Goal: Transaction & Acquisition: Purchase product/service

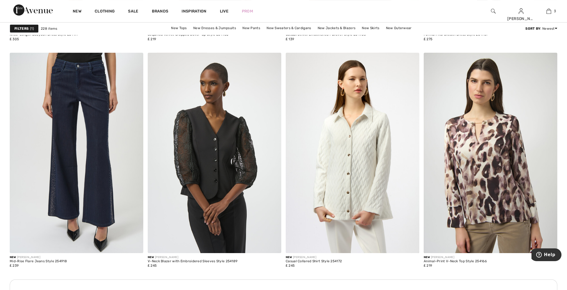
scroll to position [736, 0]
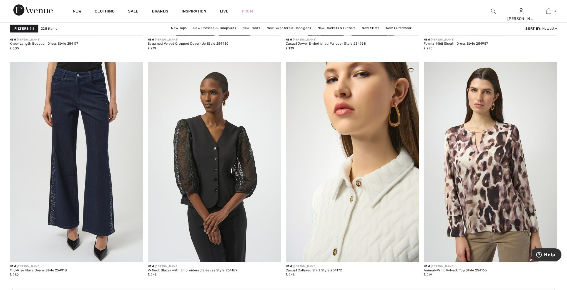
click at [348, 234] on img at bounding box center [353, 162] width 134 height 201
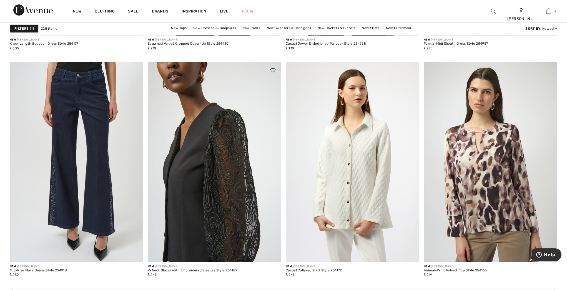
click at [208, 197] on img at bounding box center [215, 162] width 134 height 201
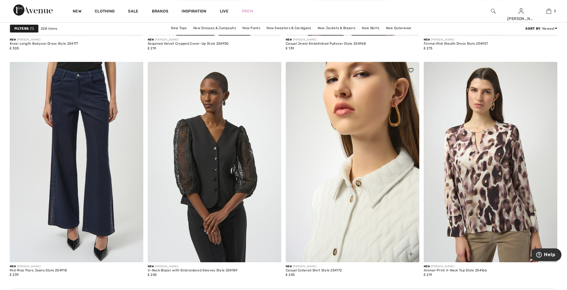
click at [341, 198] on img at bounding box center [353, 162] width 134 height 201
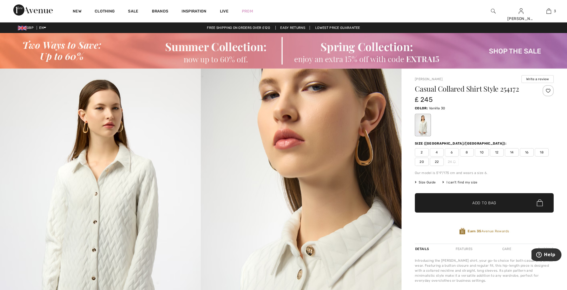
click at [528, 153] on span "16" at bounding box center [527, 152] width 14 height 8
click at [514, 154] on span "14" at bounding box center [512, 152] width 14 height 8
click at [485, 201] on span "Add to Bag" at bounding box center [485, 203] width 24 height 6
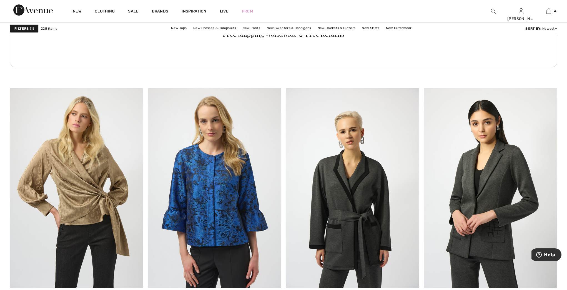
scroll to position [1065, 0]
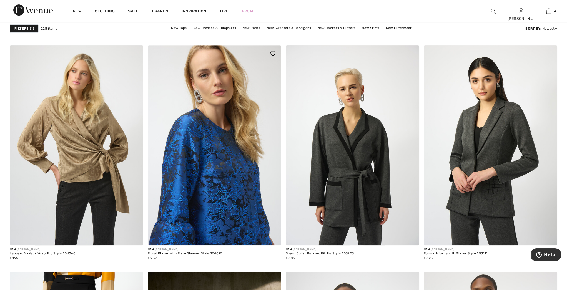
click at [216, 207] on img at bounding box center [215, 145] width 134 height 201
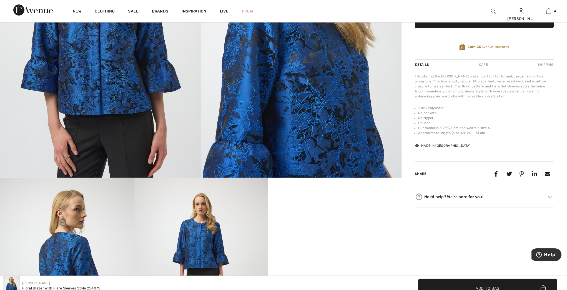
scroll to position [181, 0]
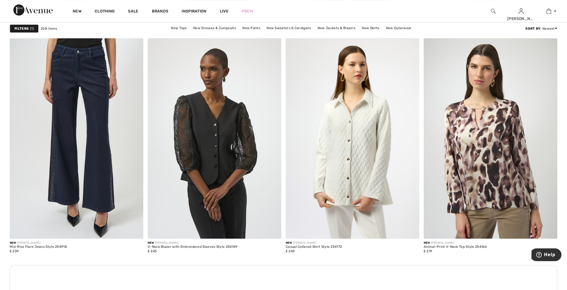
scroll to position [836, 0]
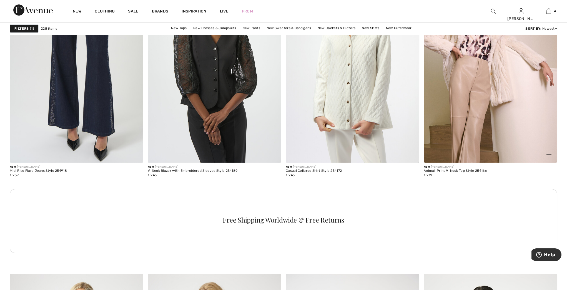
click at [461, 94] on img at bounding box center [491, 62] width 134 height 201
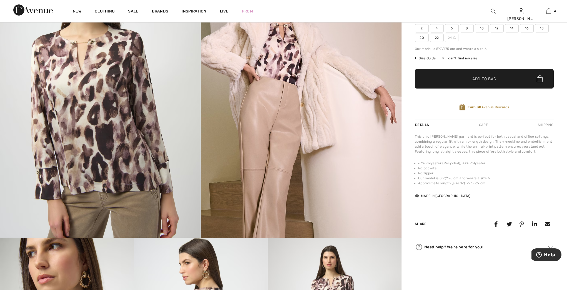
scroll to position [30, 0]
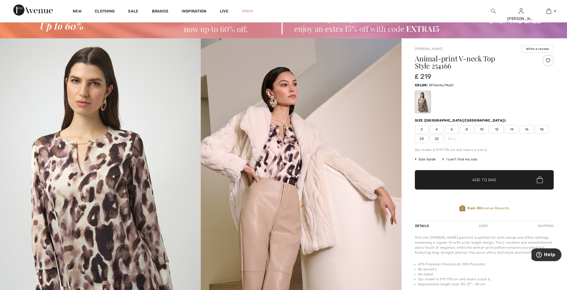
click at [510, 131] on span "14" at bounding box center [512, 129] width 14 height 8
click at [486, 179] on span "Add to Bag" at bounding box center [485, 180] width 24 height 6
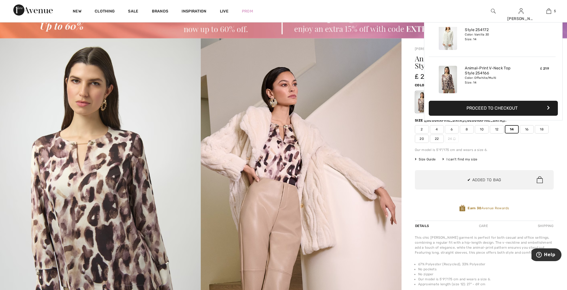
scroll to position [147, 0]
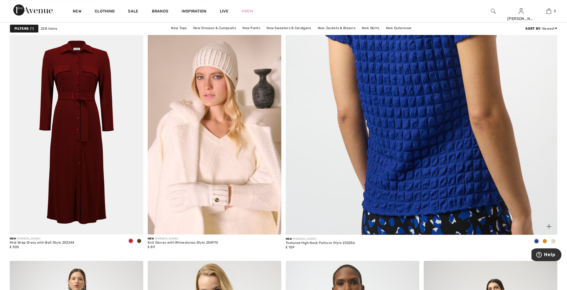
scroll to position [304, 0]
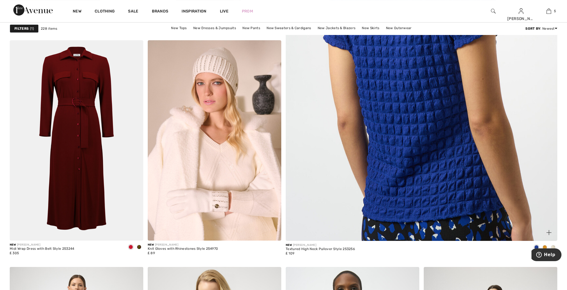
click at [405, 109] on img at bounding box center [422, 58] width 326 height 489
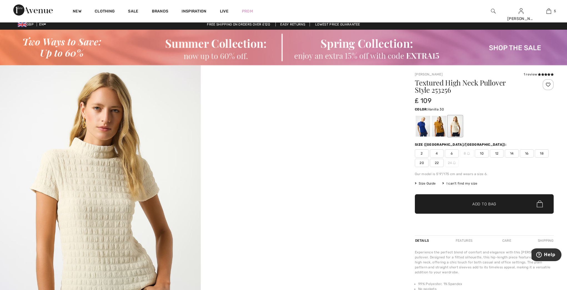
scroll to position [3, 0]
click at [437, 131] on div at bounding box center [439, 126] width 14 height 21
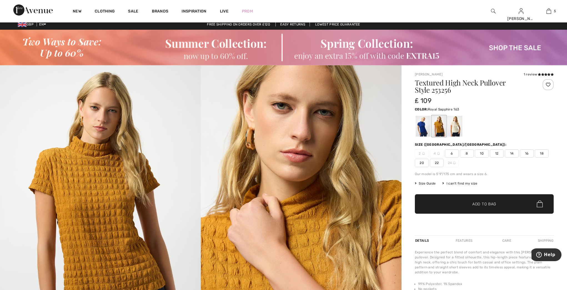
click at [421, 132] on div at bounding box center [423, 126] width 14 height 21
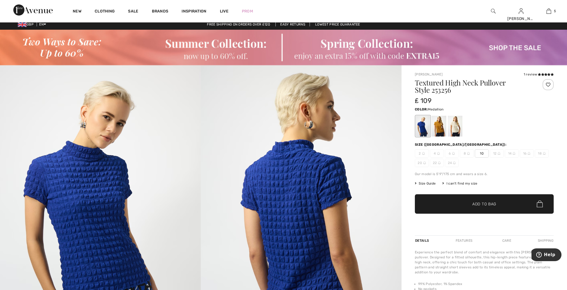
click at [438, 129] on div at bounding box center [439, 126] width 14 height 21
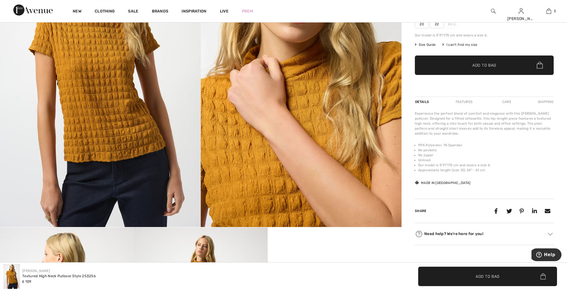
scroll to position [108, 0]
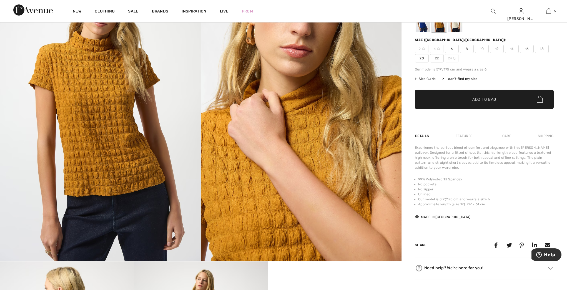
click at [524, 48] on span "16" at bounding box center [527, 49] width 14 height 8
click at [486, 99] on span "Add to Bag" at bounding box center [485, 99] width 24 height 6
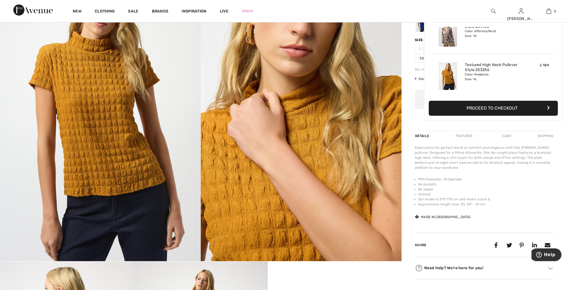
scroll to position [0, 0]
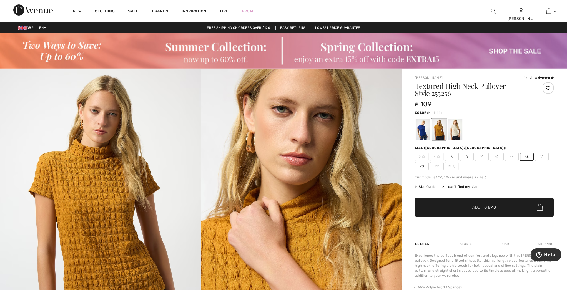
click at [506, 121] on div at bounding box center [484, 129] width 139 height 23
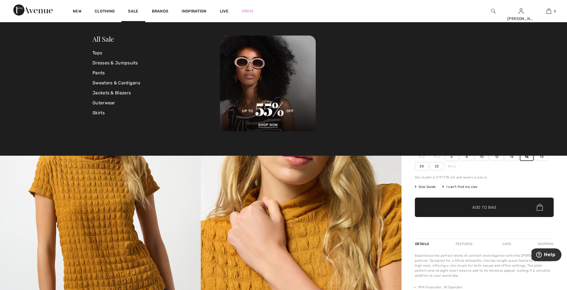
click at [545, 188] on div "Textured High Neck Pullover Style 253256 ₤ 109 Color: Medallion Size (CA/US): 2…" at bounding box center [484, 161] width 139 height 156
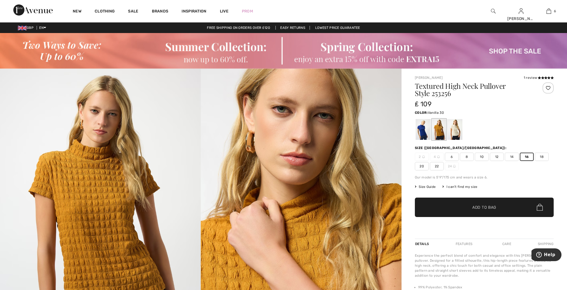
click at [454, 134] on div at bounding box center [455, 129] width 14 height 21
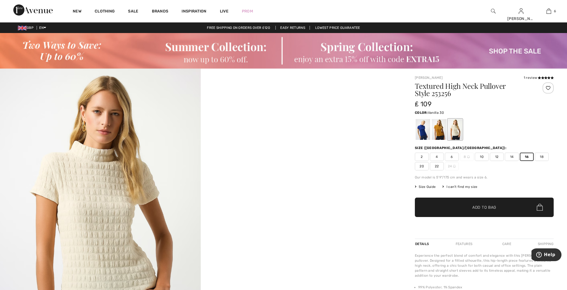
click at [479, 206] on span "Add to Bag" at bounding box center [485, 207] width 24 height 6
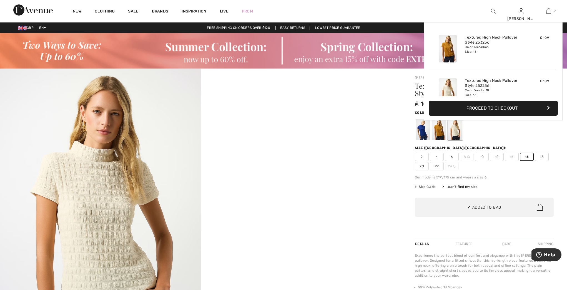
scroll to position [233, 0]
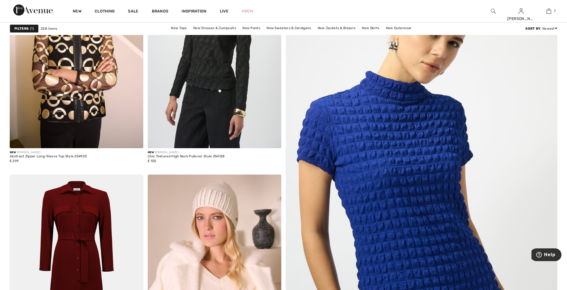
scroll to position [99, 0]
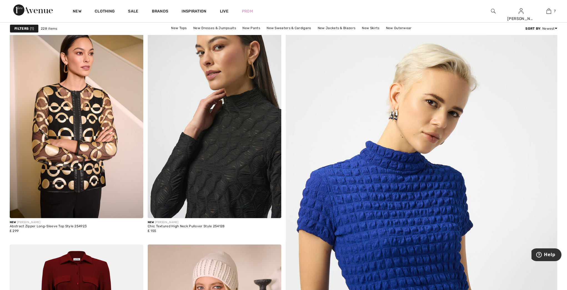
click at [236, 132] on img at bounding box center [215, 118] width 134 height 201
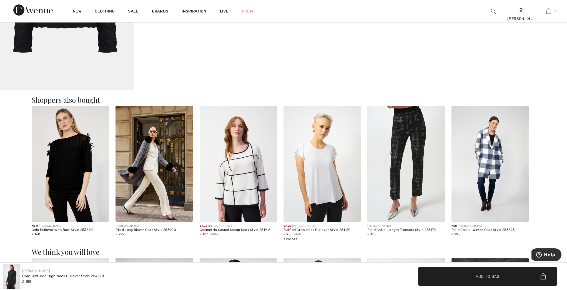
scroll to position [683, 0]
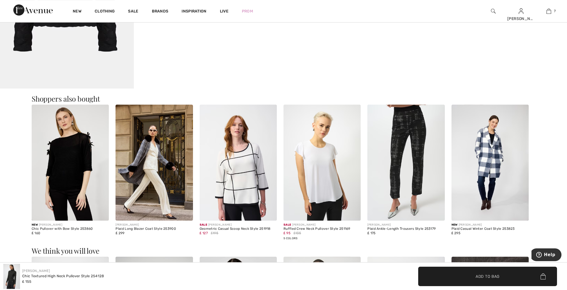
click at [158, 184] on img at bounding box center [154, 163] width 77 height 116
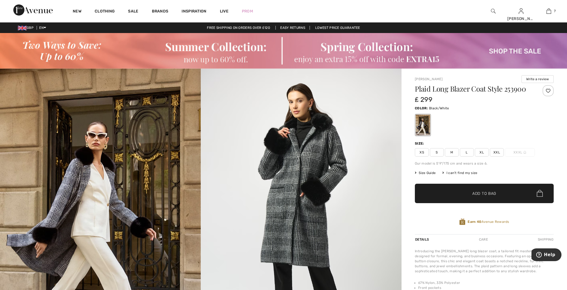
click at [146, 193] on img at bounding box center [100, 219] width 201 height 301
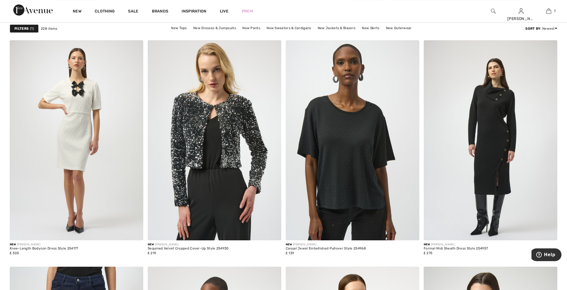
scroll to position [565, 0]
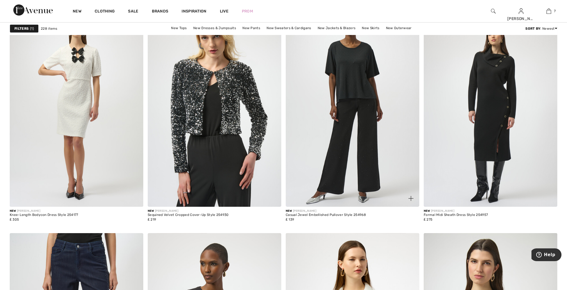
click at [349, 124] on img at bounding box center [353, 107] width 134 height 201
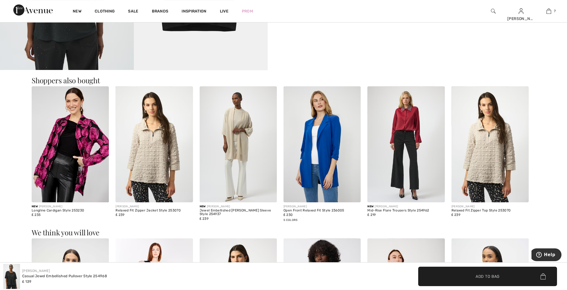
scroll to position [541, 0]
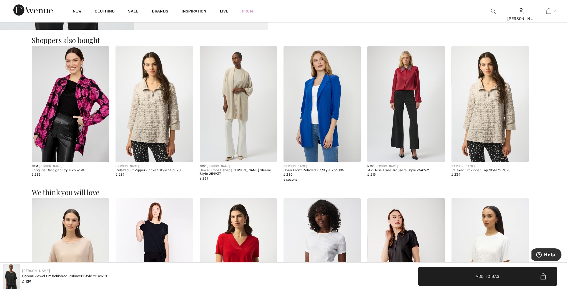
click at [161, 116] on img at bounding box center [154, 104] width 77 height 116
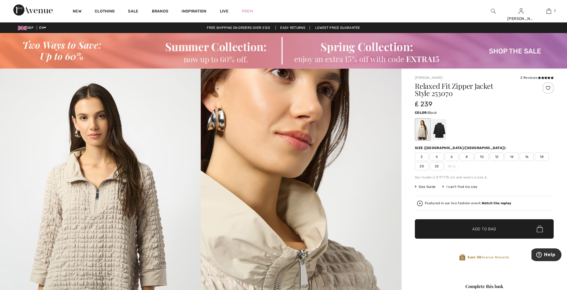
drag, startPoint x: 0, startPoint y: 0, endPoint x: 441, endPoint y: 132, distance: 460.3
click at [441, 132] on div at bounding box center [439, 129] width 14 height 21
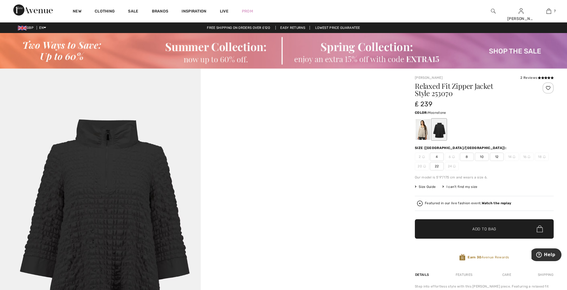
click at [425, 134] on div at bounding box center [423, 129] width 14 height 21
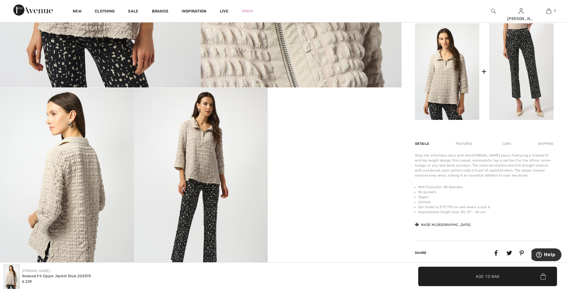
scroll to position [166, 0]
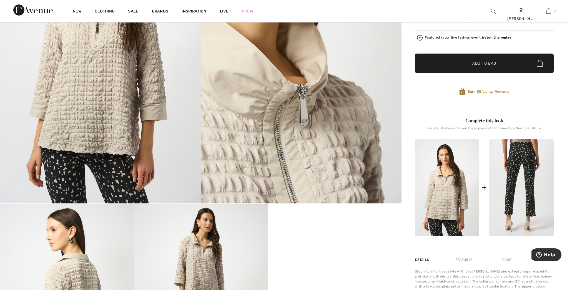
click at [522, 172] on img at bounding box center [522, 187] width 64 height 97
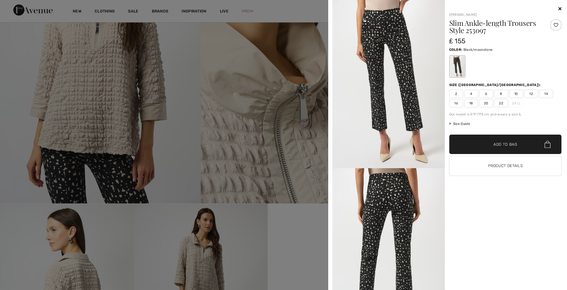
click at [263, 181] on div at bounding box center [283, 145] width 567 height 290
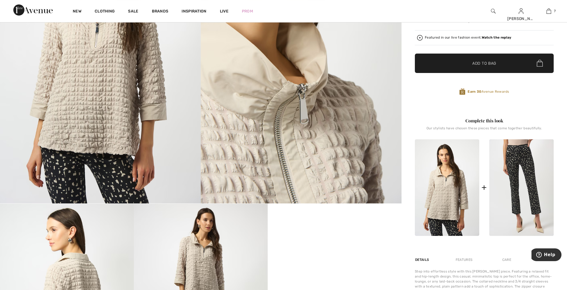
scroll to position [0, 0]
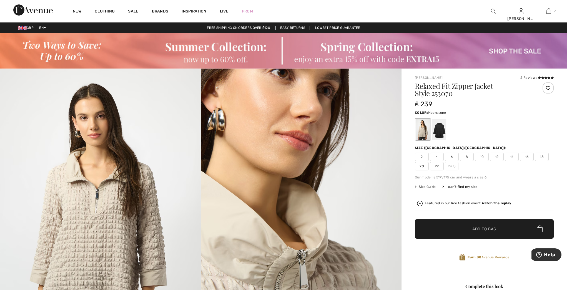
click at [514, 158] on span "14" at bounding box center [512, 157] width 14 height 8
click at [486, 229] on span "Add to Bag" at bounding box center [485, 229] width 24 height 6
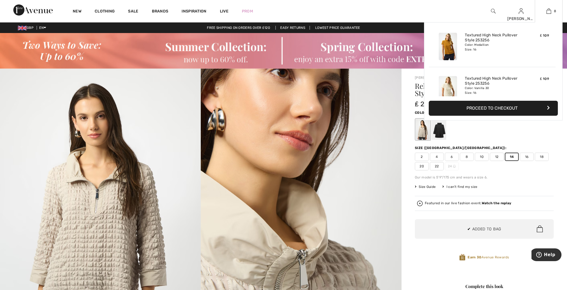
scroll to position [276, 0]
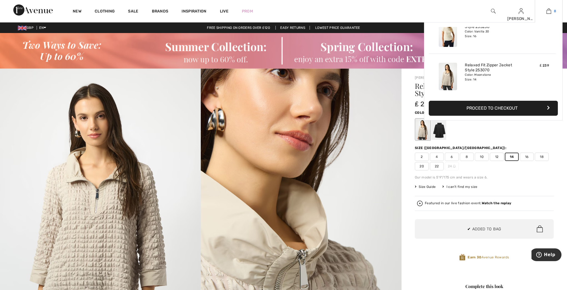
click at [549, 9] on img at bounding box center [549, 11] width 5 height 7
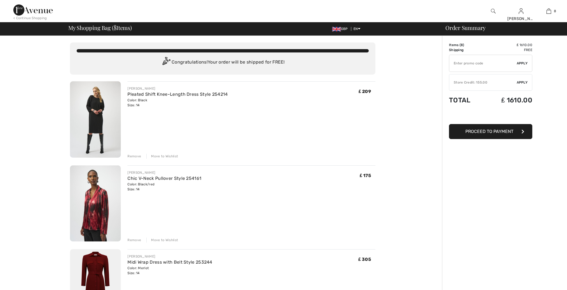
checkbox input "true"
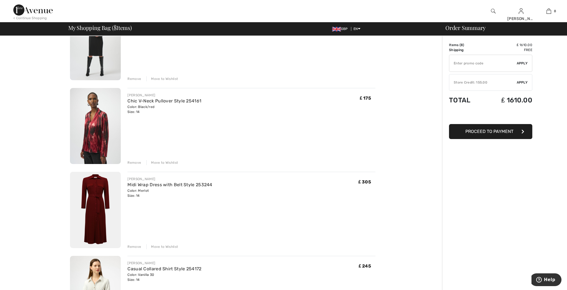
scroll to position [141, 0]
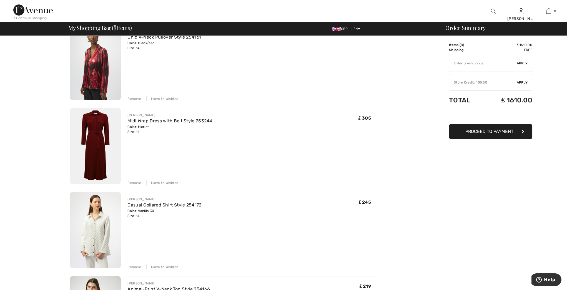
click at [133, 183] on div "Remove" at bounding box center [135, 183] width 14 height 5
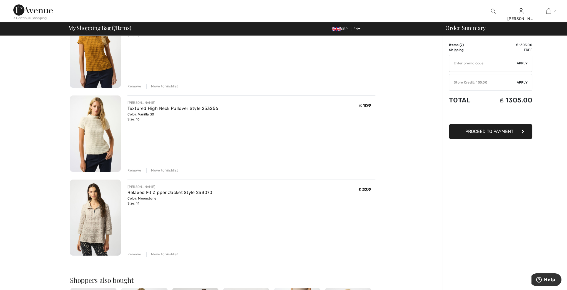
scroll to position [392, 0]
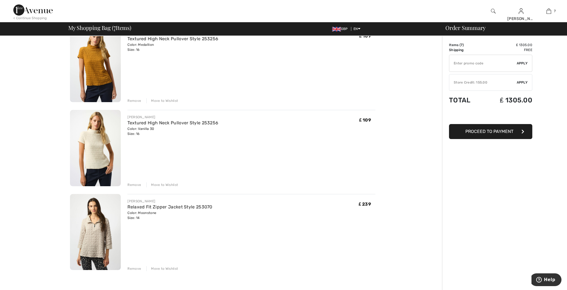
click at [129, 183] on div "Remove" at bounding box center [135, 185] width 14 height 5
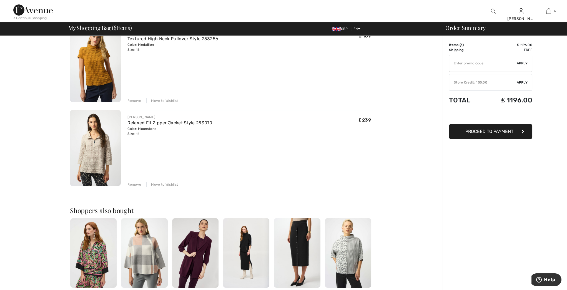
click at [134, 101] on div "Remove" at bounding box center [135, 100] width 14 height 5
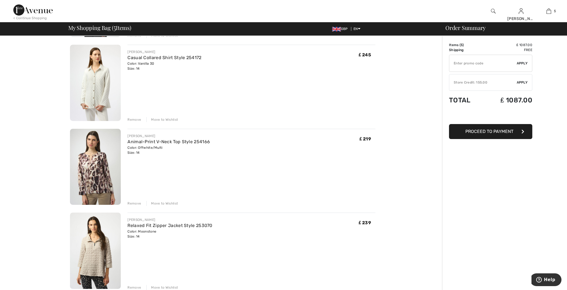
scroll to position [212, 0]
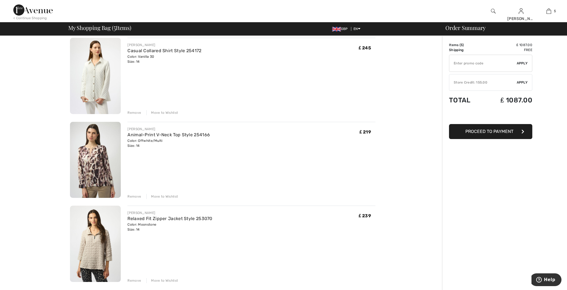
click at [100, 84] on img at bounding box center [95, 76] width 51 height 76
click at [90, 260] on img at bounding box center [95, 244] width 51 height 76
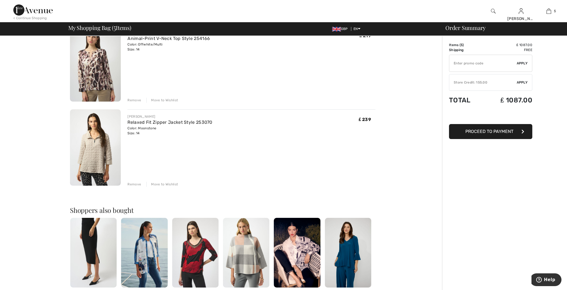
scroll to position [316, 0]
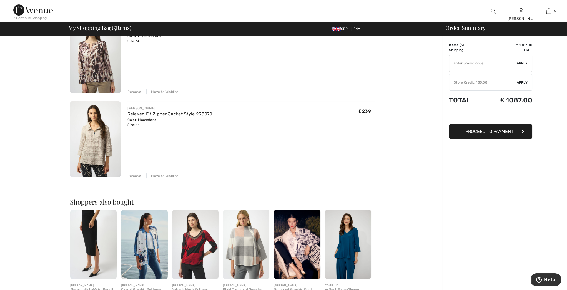
click at [132, 175] on div "Remove" at bounding box center [135, 176] width 14 height 5
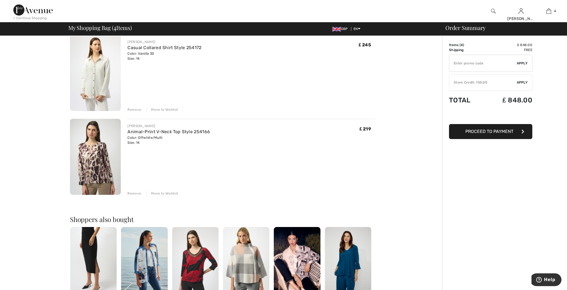
scroll to position [214, 0]
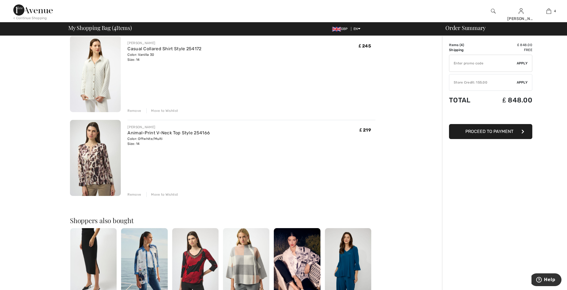
click at [107, 166] on img at bounding box center [95, 158] width 51 height 76
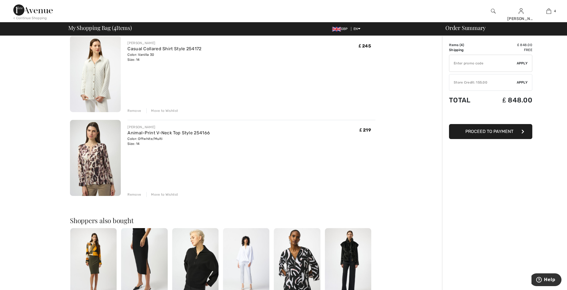
click at [134, 195] on div "Remove" at bounding box center [135, 194] width 14 height 5
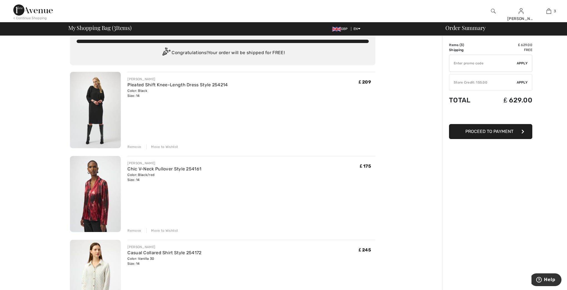
scroll to position [1, 0]
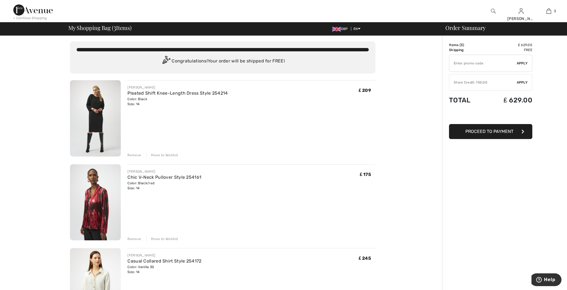
click at [86, 124] on img at bounding box center [95, 118] width 51 height 76
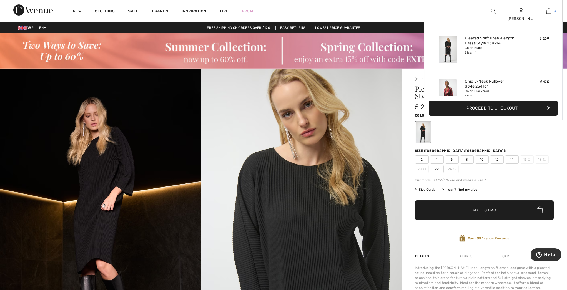
click at [547, 10] on img at bounding box center [549, 11] width 5 height 7
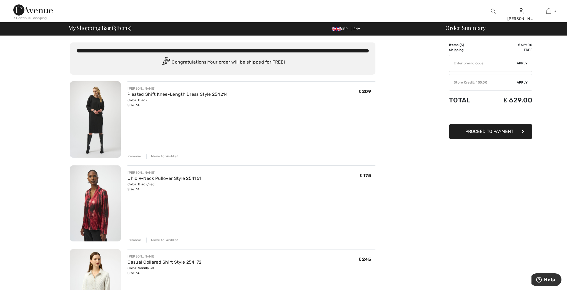
click at [93, 219] on img at bounding box center [95, 204] width 51 height 76
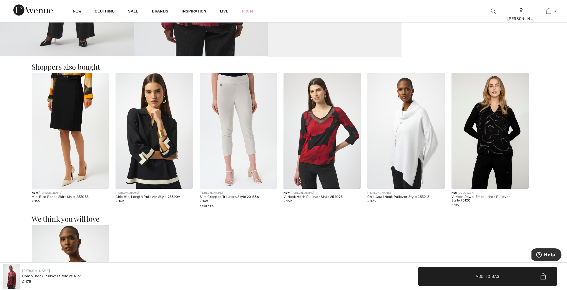
scroll to position [522, 0]
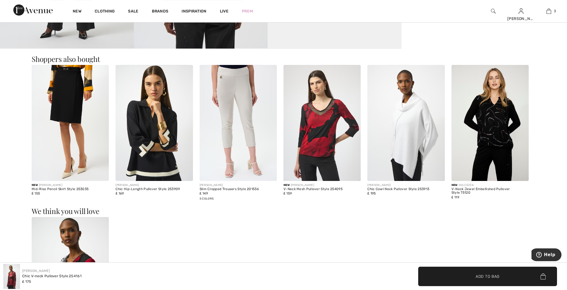
click at [161, 161] on img at bounding box center [154, 123] width 77 height 116
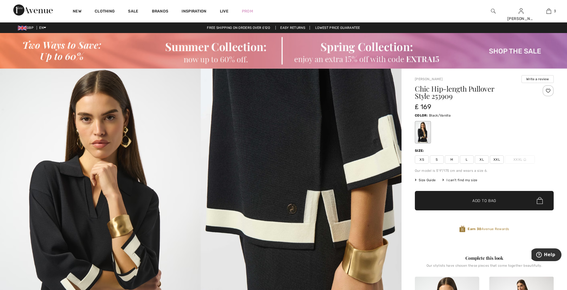
click at [427, 180] on span "Size Guide" at bounding box center [425, 180] width 21 height 5
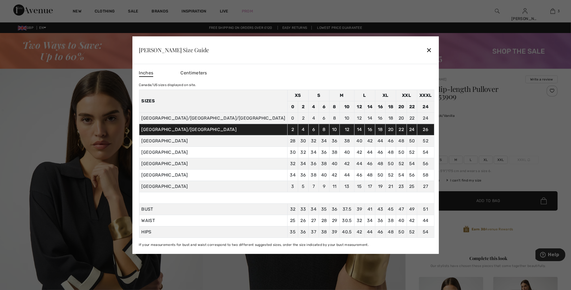
click at [465, 143] on div at bounding box center [285, 145] width 571 height 290
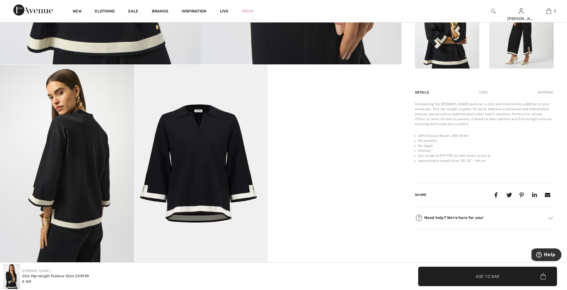
scroll to position [302, 0]
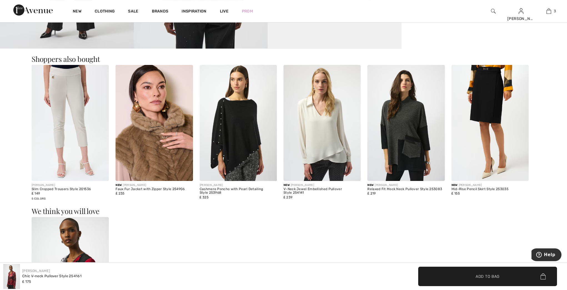
click at [132, 164] on img at bounding box center [154, 123] width 77 height 116
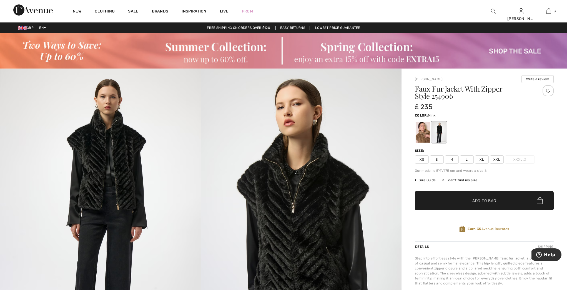
click at [425, 134] on div at bounding box center [423, 132] width 14 height 21
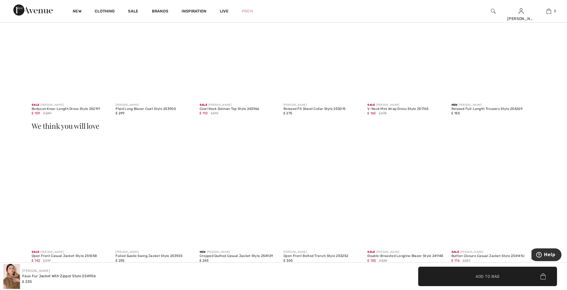
scroll to position [849, 0]
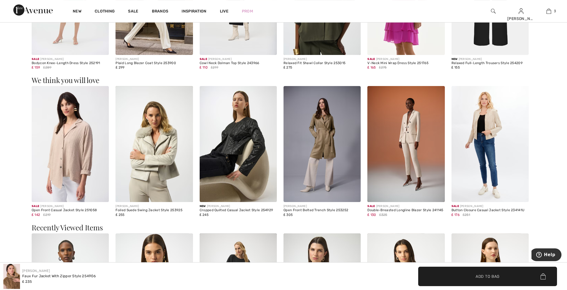
click at [58, 179] on img at bounding box center [70, 144] width 77 height 116
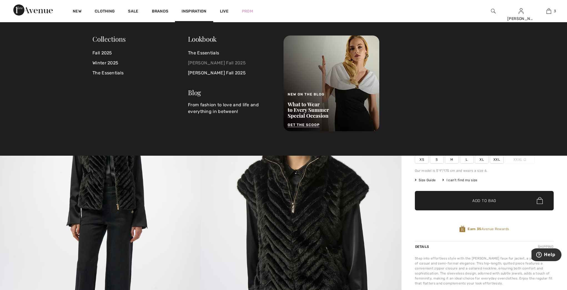
click at [193, 61] on link "[PERSON_NAME] Fall 2025" at bounding box center [232, 63] width 89 height 10
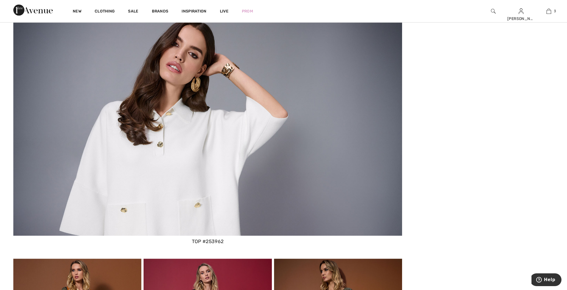
scroll to position [2928, 0]
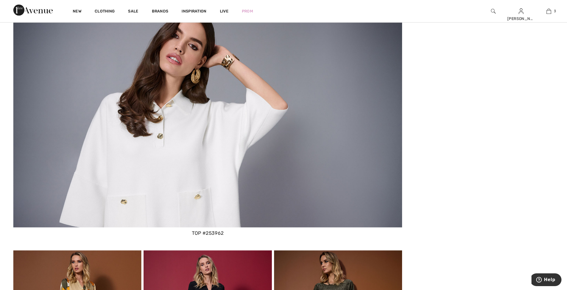
click at [216, 234] on div "top #253962" at bounding box center [207, 233] width 389 height 7
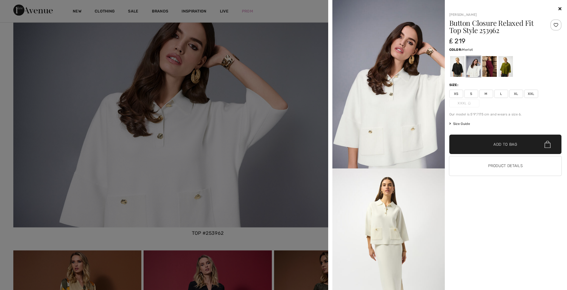
click at [493, 69] on div at bounding box center [489, 66] width 14 height 21
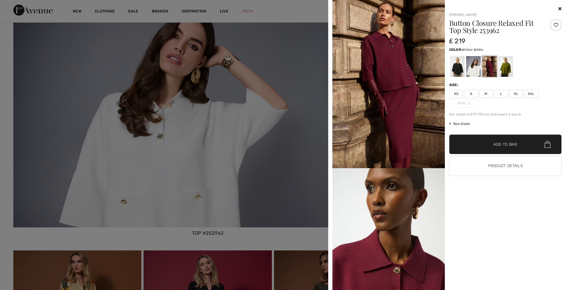
click at [477, 70] on div at bounding box center [473, 66] width 14 height 21
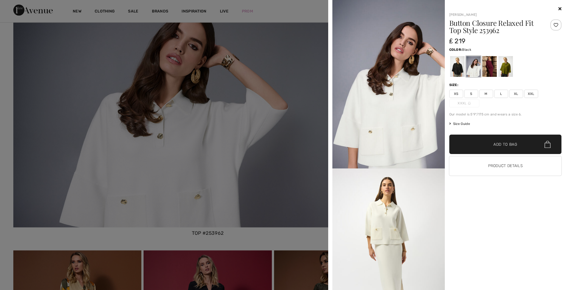
click at [455, 69] on div at bounding box center [457, 66] width 14 height 21
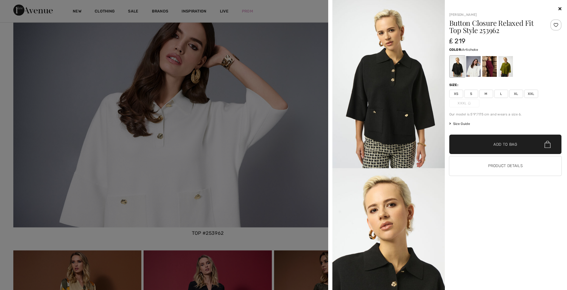
click at [506, 69] on div at bounding box center [505, 66] width 14 height 21
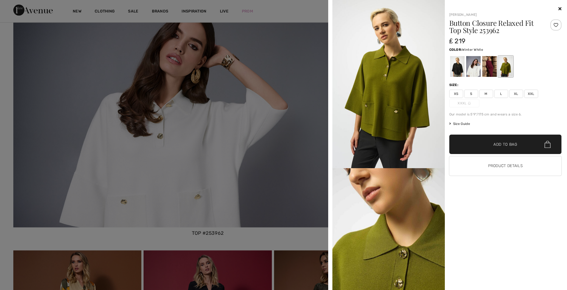
click at [478, 73] on div at bounding box center [473, 66] width 14 height 21
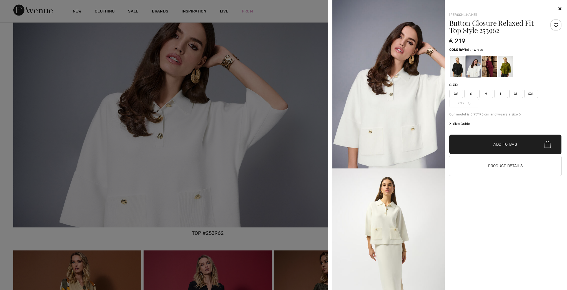
click at [559, 8] on icon at bounding box center [560, 8] width 3 height 4
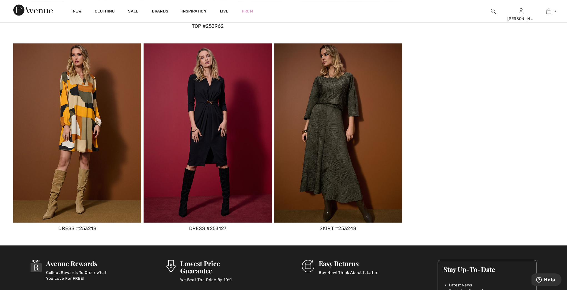
scroll to position [3150, 0]
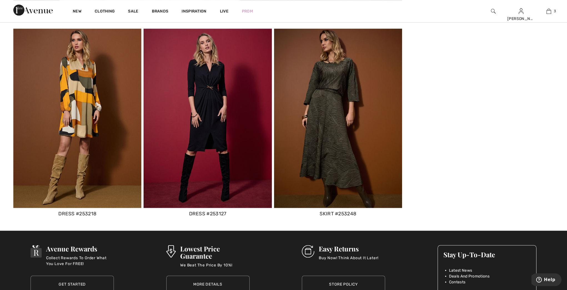
click at [338, 135] on img at bounding box center [338, 118] width 128 height 179
click at [336, 212] on div "skirt #253248" at bounding box center [338, 213] width 128 height 7
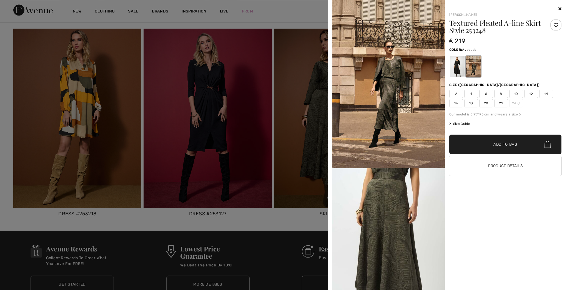
click at [472, 64] on div at bounding box center [473, 66] width 14 height 21
click at [456, 65] on div at bounding box center [457, 66] width 14 height 21
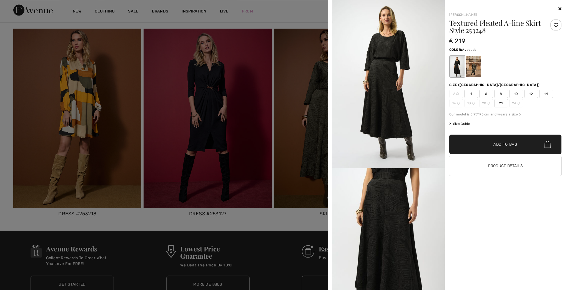
click at [474, 68] on div at bounding box center [473, 66] width 14 height 21
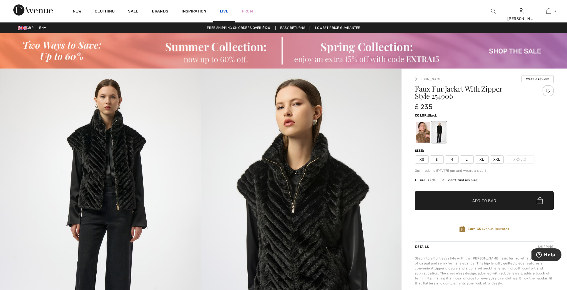
click at [225, 10] on link "Live" at bounding box center [224, 11] width 9 height 6
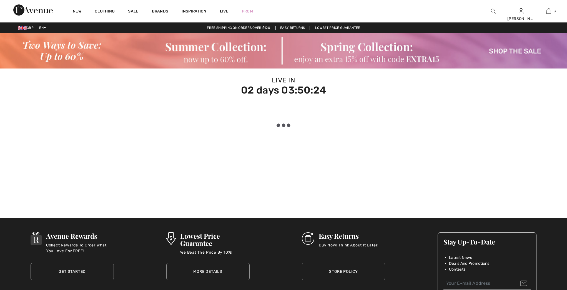
checkbox input "true"
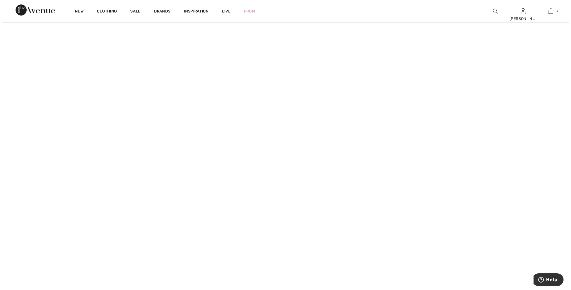
scroll to position [179, 0]
